Goal: Transaction & Acquisition: Book appointment/travel/reservation

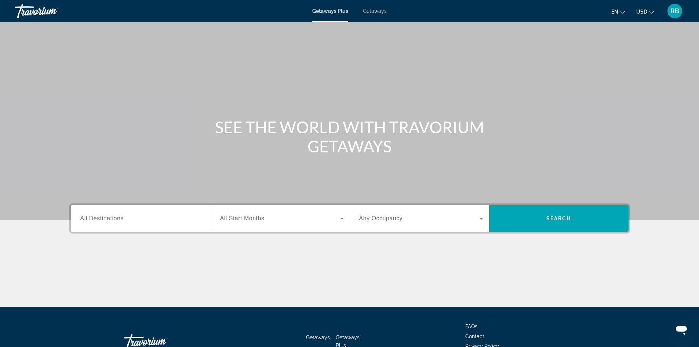
click at [165, 229] on div "Destination All Destinations" at bounding box center [142, 218] width 136 height 26
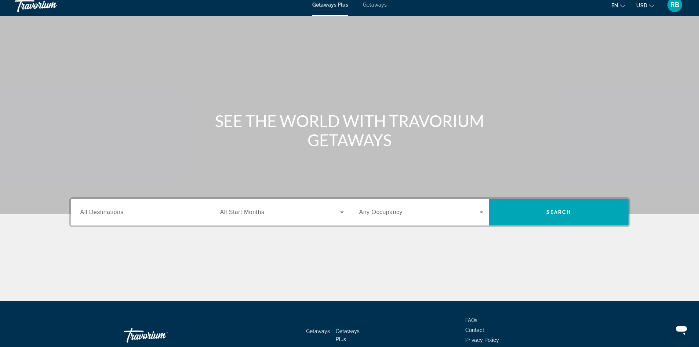
scroll to position [50, 0]
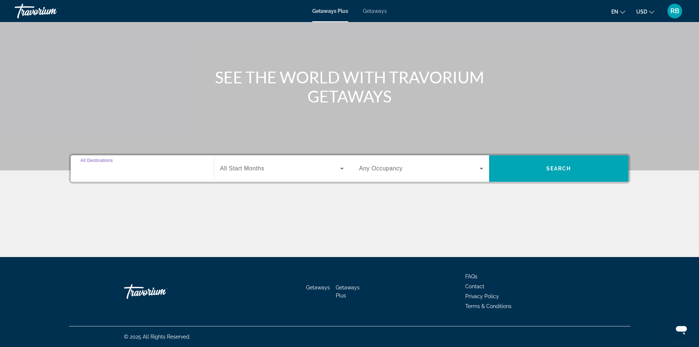
click at [130, 165] on input "Destination All Destinations" at bounding box center [142, 168] width 124 height 9
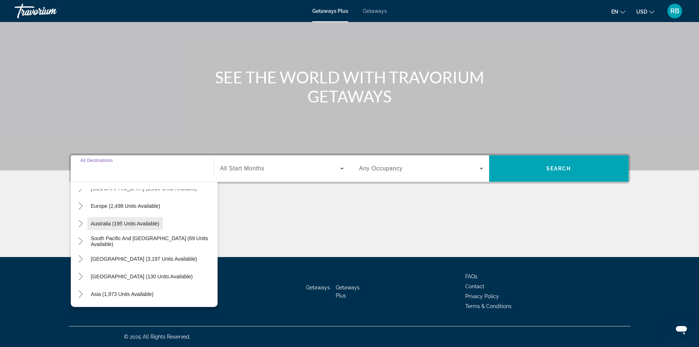
scroll to position [82, 0]
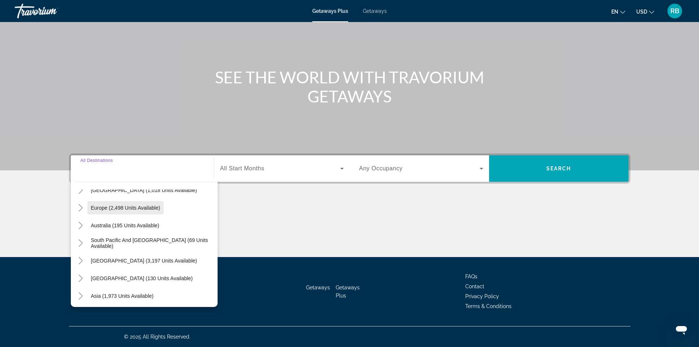
click at [90, 209] on span "Search widget" at bounding box center [125, 208] width 77 height 18
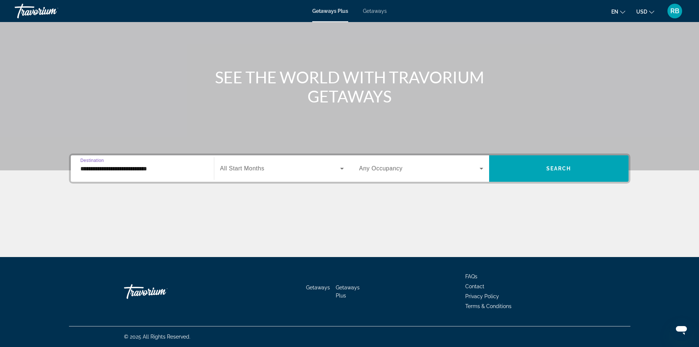
click at [117, 177] on div "**********" at bounding box center [142, 168] width 124 height 21
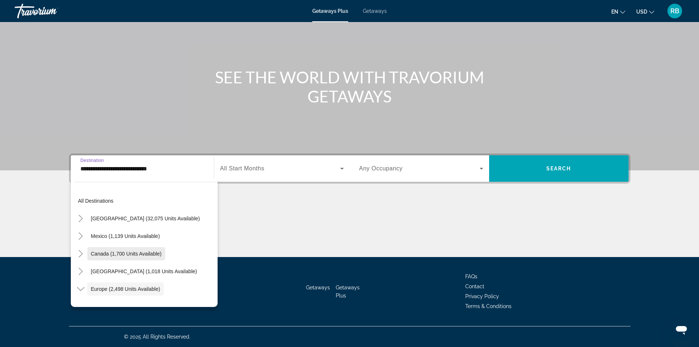
scroll to position [0, 0]
click at [82, 272] on icon "Toggle Caribbean & Atlantic Islands (1,018 units available)" at bounding box center [81, 272] width 4 height 7
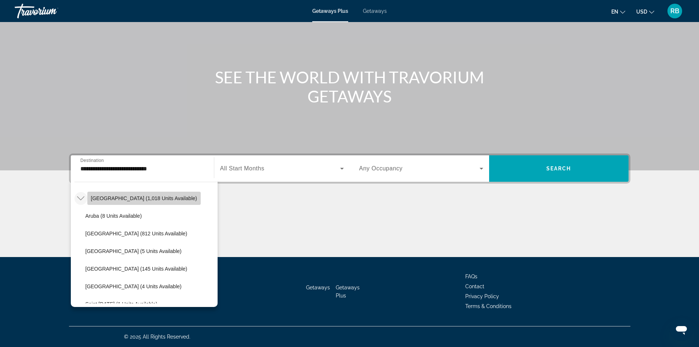
click at [120, 198] on span "[GEOGRAPHIC_DATA] (1,018 units available)" at bounding box center [144, 198] width 106 height 6
type input "**********"
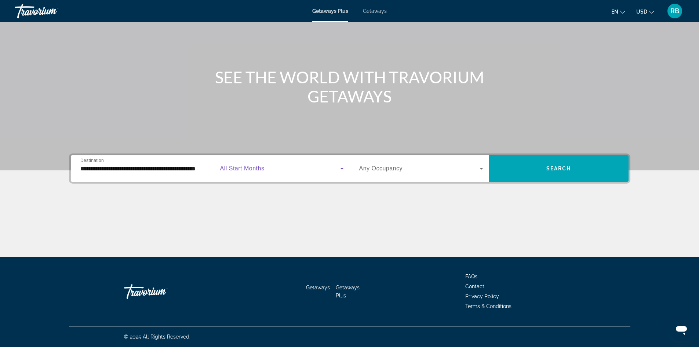
click at [266, 167] on span "Search widget" at bounding box center [280, 168] width 120 height 9
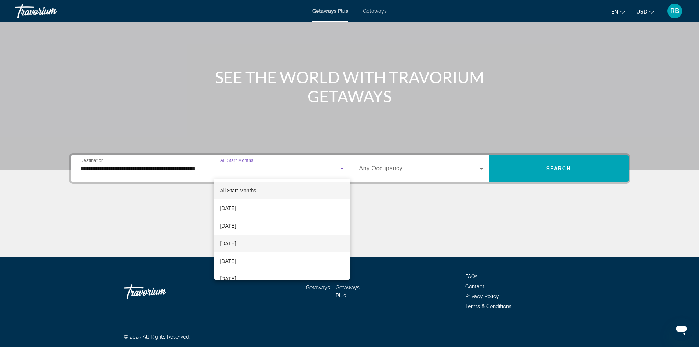
click at [236, 241] on span "[DATE]" at bounding box center [228, 243] width 16 height 9
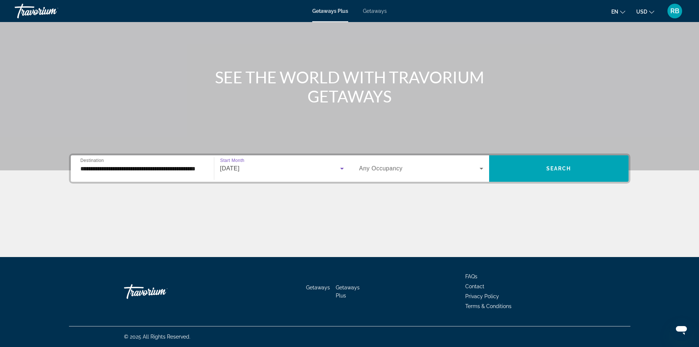
click at [426, 169] on span "Search widget" at bounding box center [419, 168] width 120 height 9
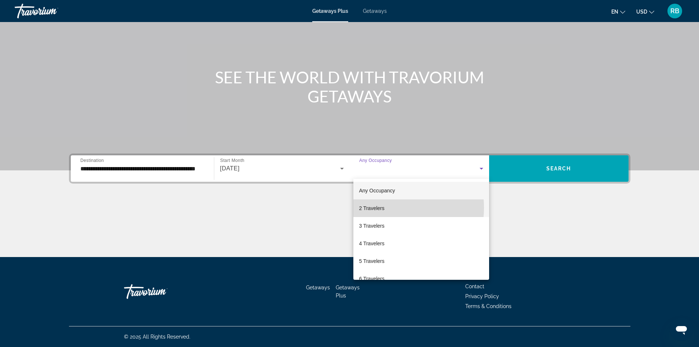
click at [385, 208] on mat-option "2 Travelers" at bounding box center [421, 208] width 136 height 18
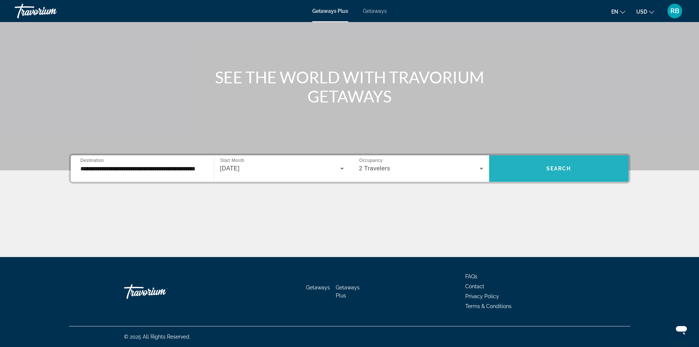
click at [563, 167] on span "Search" at bounding box center [558, 168] width 25 height 6
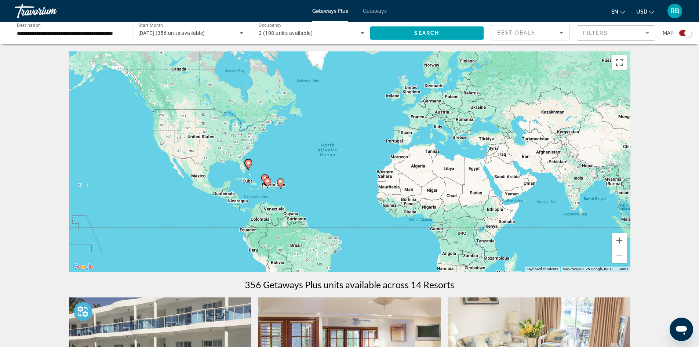
click at [266, 183] on icon "Main content" at bounding box center [267, 183] width 7 height 10
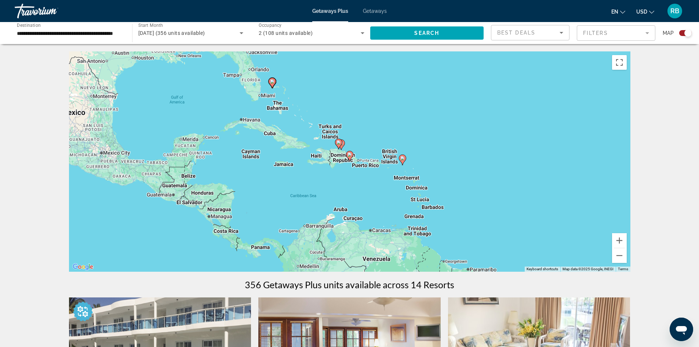
click at [338, 141] on image "Main content" at bounding box center [338, 142] width 4 height 4
type input "**********"
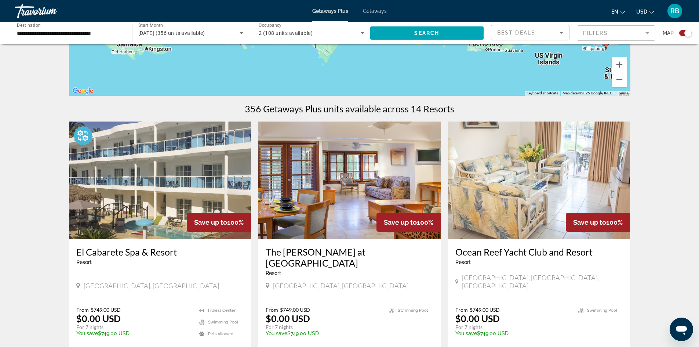
scroll to position [220, 0]
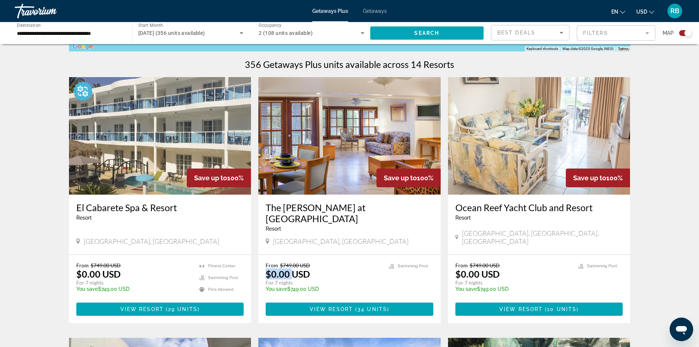
drag, startPoint x: 292, startPoint y: 263, endPoint x: 263, endPoint y: 264, distance: 28.3
click at [263, 264] on div "From $749.00 USD $0.00 USD For 7 nights You save $749.00 USD temp 3.8 [GEOGRAPH…" at bounding box center [349, 289] width 182 height 68
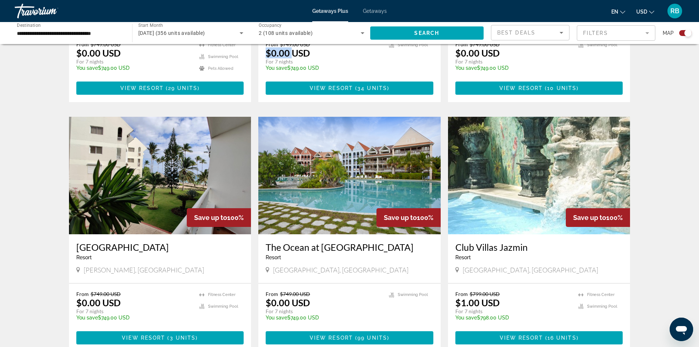
scroll to position [440, 0]
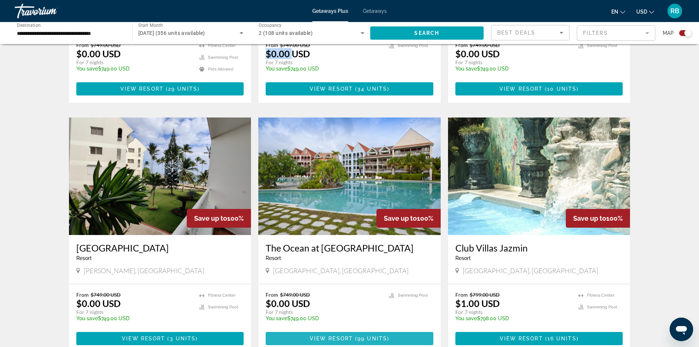
click at [367, 329] on span "Main content" at bounding box center [350, 338] width 168 height 18
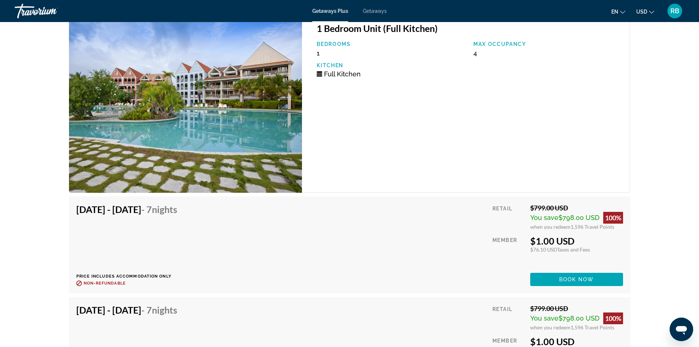
scroll to position [1321, 0]
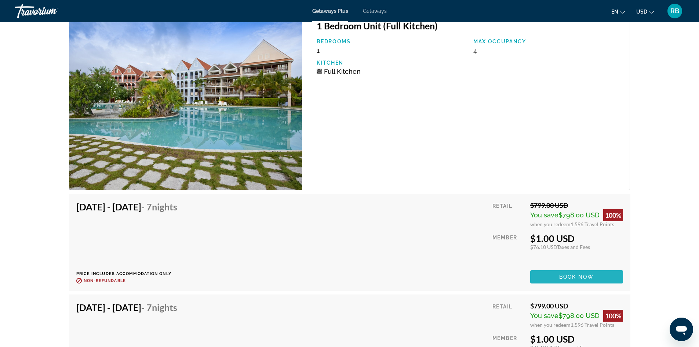
click at [580, 277] on span "Book now" at bounding box center [576, 277] width 35 height 6
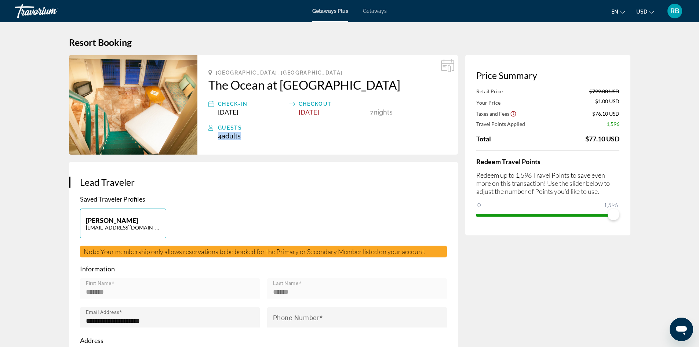
drag, startPoint x: 216, startPoint y: 134, endPoint x: 261, endPoint y: 138, distance: 44.9
click at [261, 138] on div "Guests 4 Adult Adults , Child Children" at bounding box center [327, 131] width 238 height 17
drag, startPoint x: 540, startPoint y: 94, endPoint x: 603, endPoint y: 91, distance: 63.5
click at [603, 91] on div "Retail Price $799.00 USD" at bounding box center [547, 91] width 143 height 6
drag, startPoint x: 488, startPoint y: 104, endPoint x: 619, endPoint y: 105, distance: 130.6
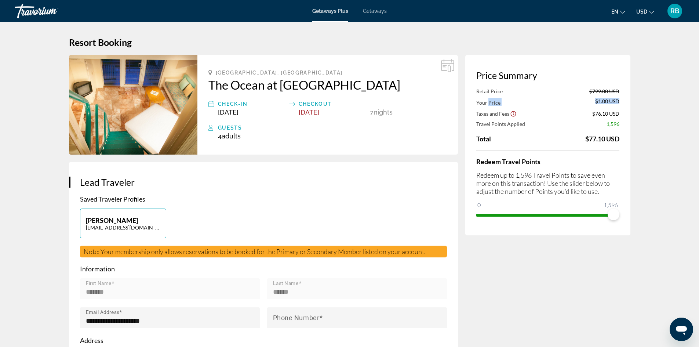
click at [619, 105] on div "Your Price $1.00 USD" at bounding box center [547, 102] width 143 height 8
drag, startPoint x: 478, startPoint y: 124, endPoint x: 619, endPoint y: 123, distance: 141.3
click at [619, 123] on div "Travel Points Applied 1,596" at bounding box center [547, 124] width 143 height 6
drag, startPoint x: 613, startPoint y: 212, endPoint x: 548, endPoint y: 219, distance: 65.3
click at [549, 219] on span "ngx-slider" at bounding box center [555, 214] width 12 height 12
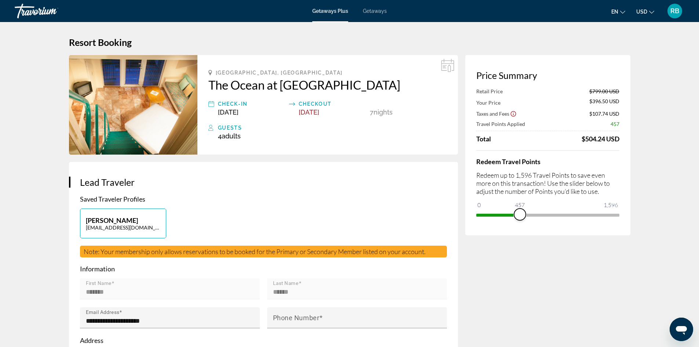
drag, startPoint x: 550, startPoint y: 213, endPoint x: 520, endPoint y: 211, distance: 30.9
click at [520, 211] on span "ngx-slider" at bounding box center [520, 214] width 12 height 12
drag, startPoint x: 519, startPoint y: 210, endPoint x: 523, endPoint y: 212, distance: 4.3
click at [523, 212] on span "ngx-slider" at bounding box center [523, 214] width 12 height 12
drag, startPoint x: 575, startPoint y: 142, endPoint x: 617, endPoint y: 142, distance: 41.8
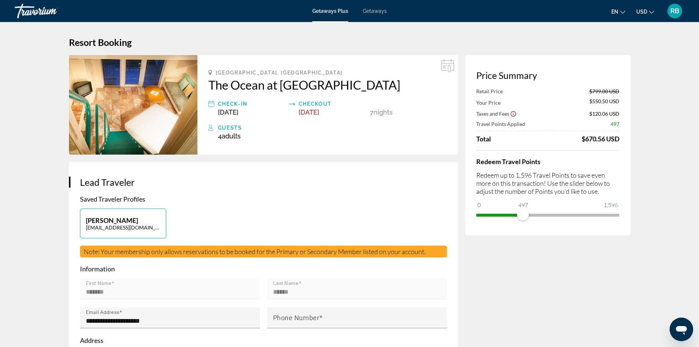
click at [617, 142] on div "Total $670.56 USD" at bounding box center [547, 139] width 143 height 8
drag, startPoint x: 524, startPoint y: 214, endPoint x: 622, endPoint y: 219, distance: 98.1
click at [622, 219] on div "Price Summary Retail Price $799.00 USD Your Price $550.50 USD Taxes and Fees $1…" at bounding box center [547, 145] width 165 height 180
